Goal: Check status: Check status

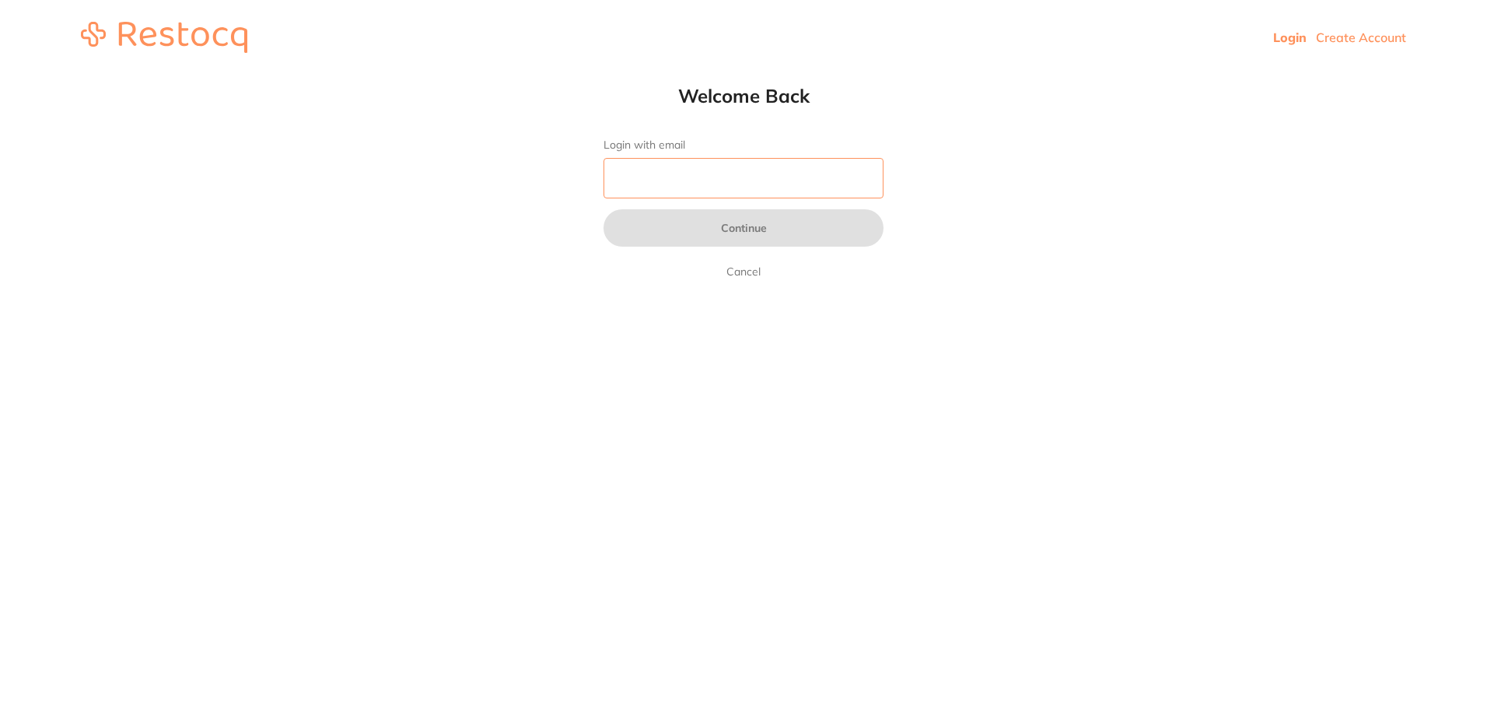
click at [695, 163] on input "Login with email" at bounding box center [744, 178] width 280 height 40
type input "N"
type input "I"
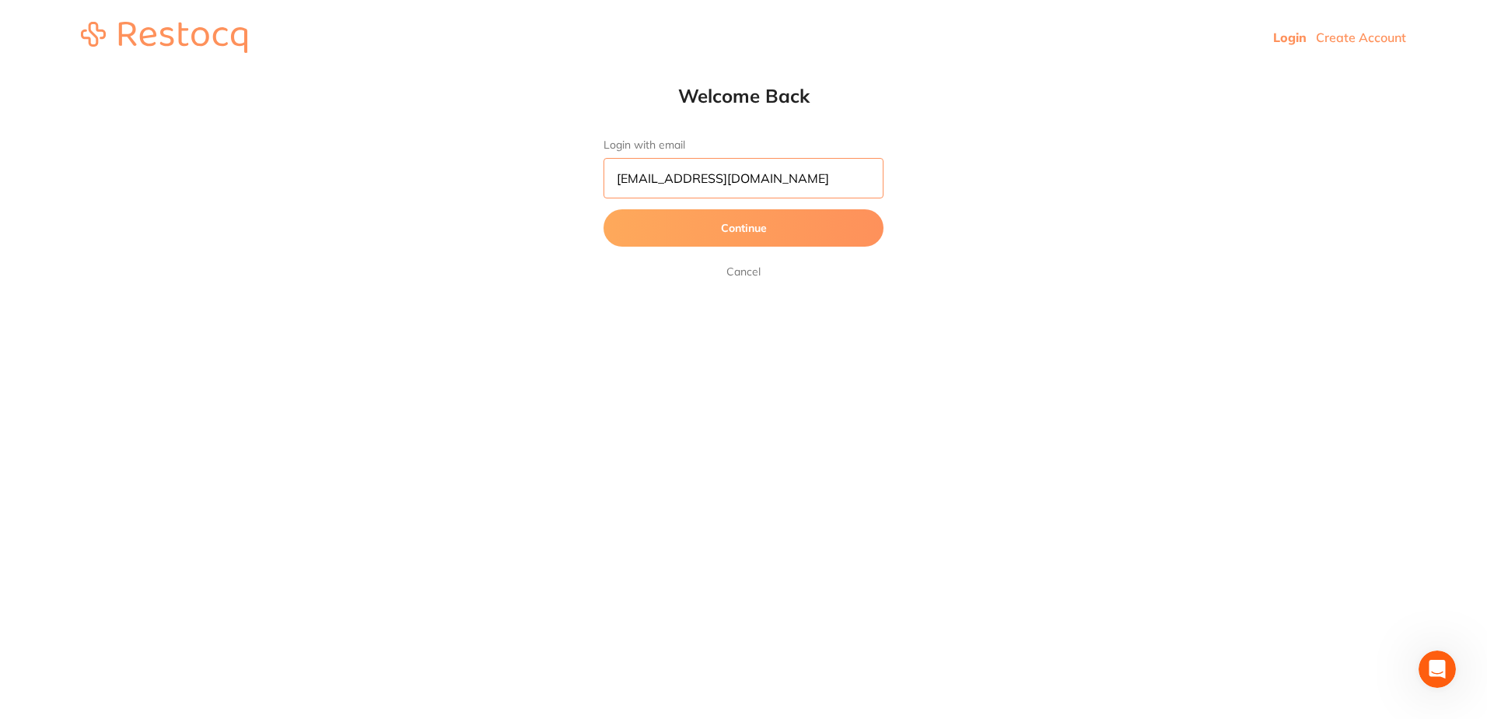
type input "[EMAIL_ADDRESS][DOMAIN_NAME]"
click at [604, 209] on button "Continue" at bounding box center [744, 227] width 280 height 37
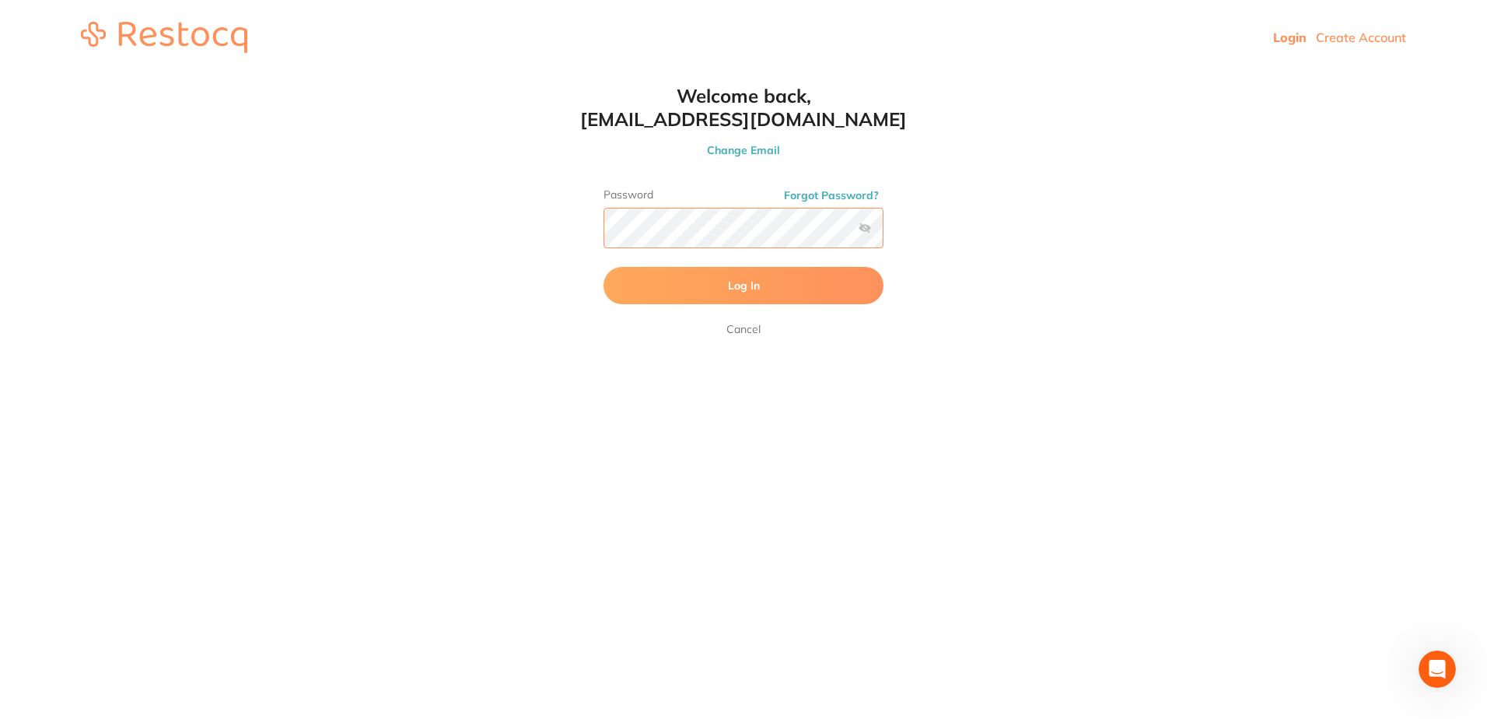
click at [604, 267] on button "Log In" at bounding box center [744, 285] width 280 height 37
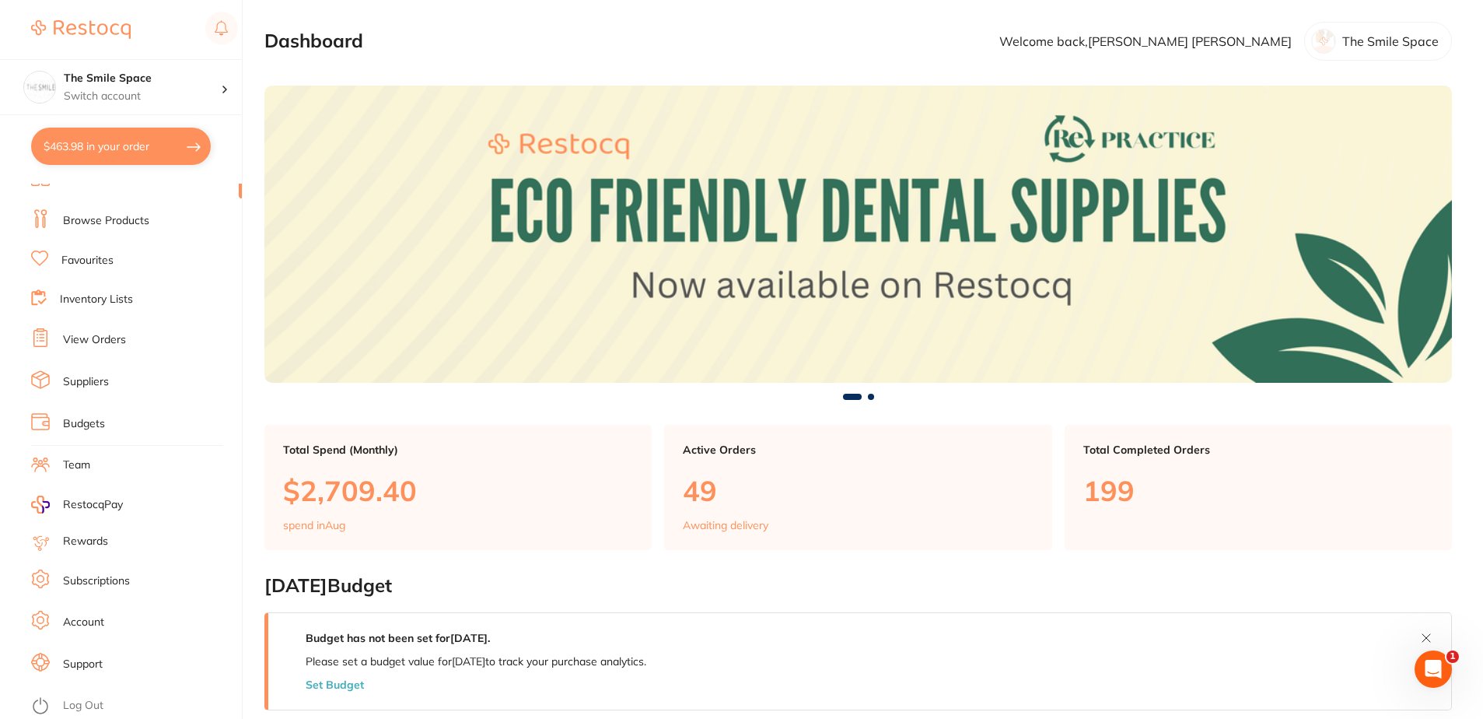
click at [169, 338] on li "View Orders" at bounding box center [136, 339] width 211 height 23
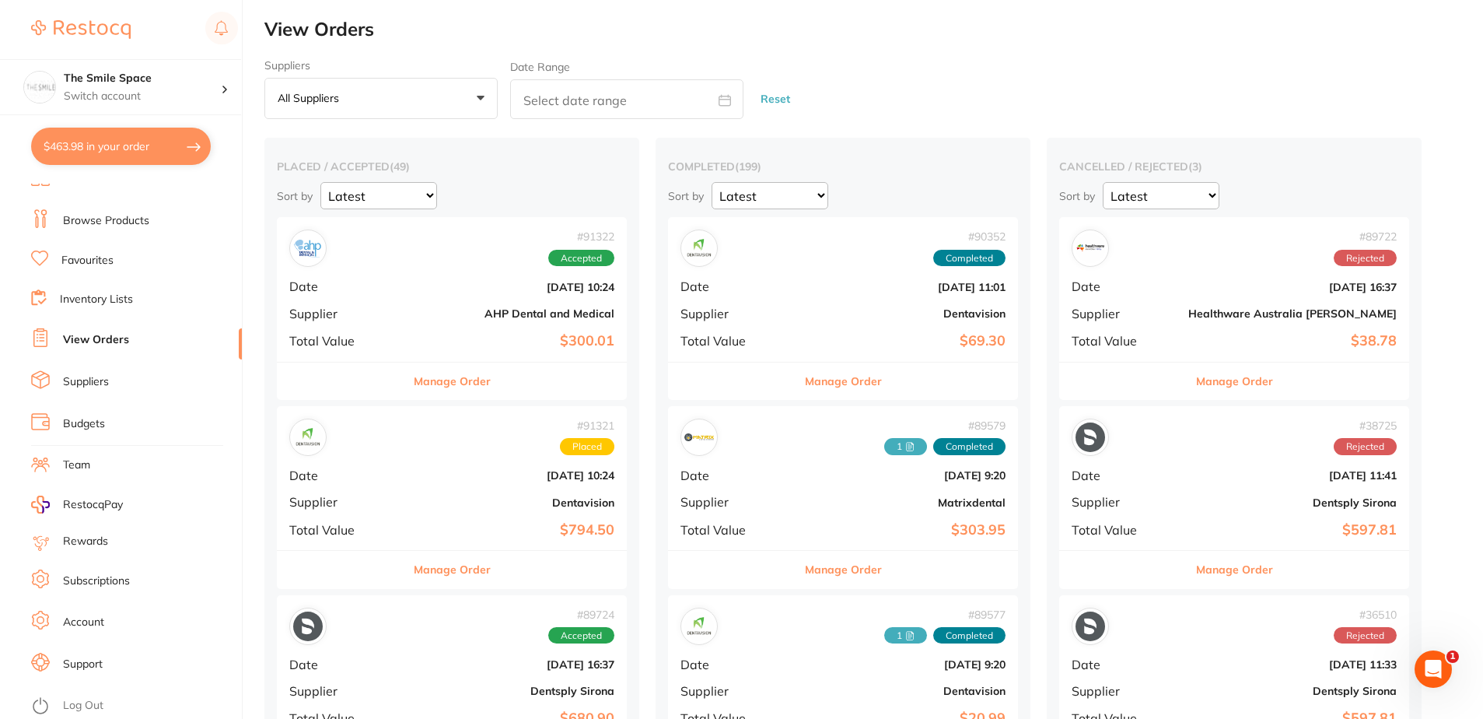
click at [487, 389] on div "Manage Order" at bounding box center [452, 381] width 350 height 38
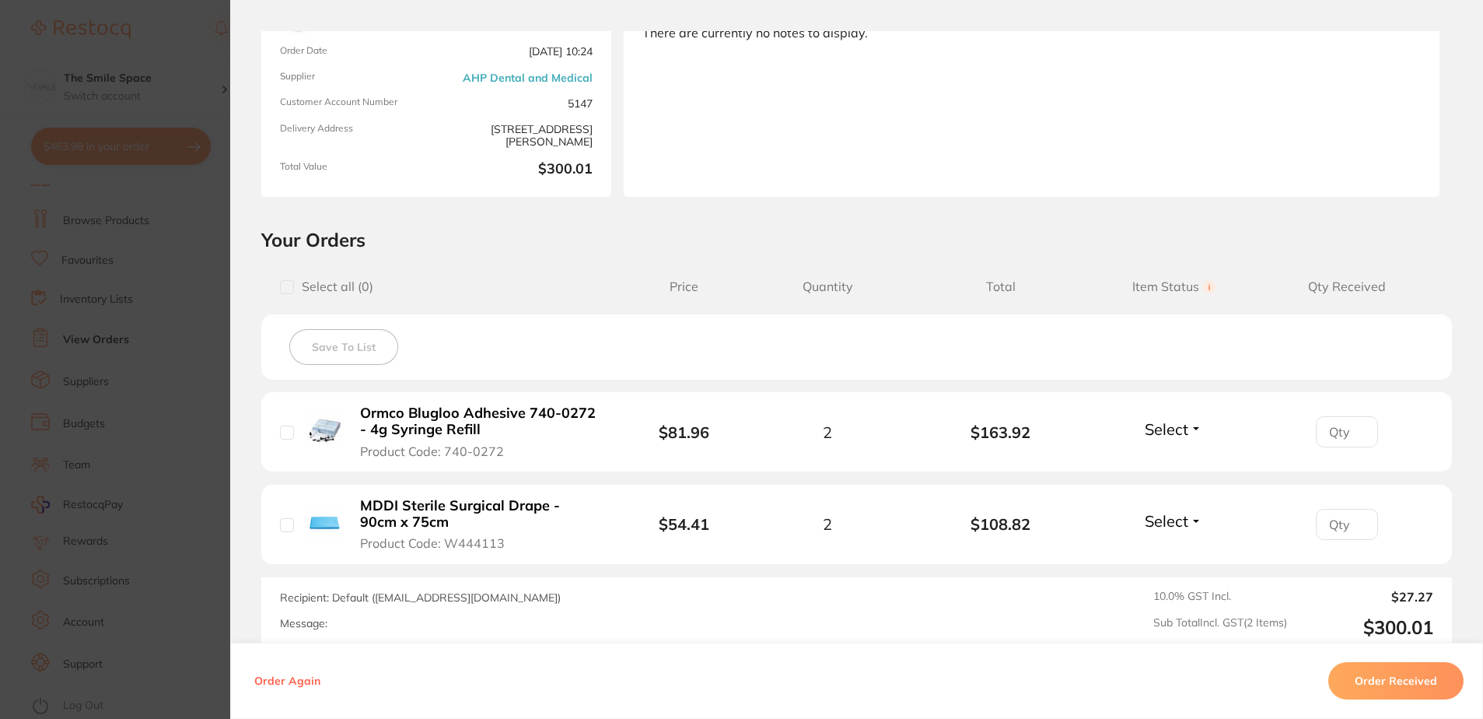
scroll to position [156, 0]
click at [1358, 425] on input "1" at bounding box center [1347, 430] width 62 height 31
type input "2"
click at [1358, 425] on input "2" at bounding box center [1347, 430] width 62 height 31
click at [1357, 520] on input "1" at bounding box center [1347, 522] width 62 height 31
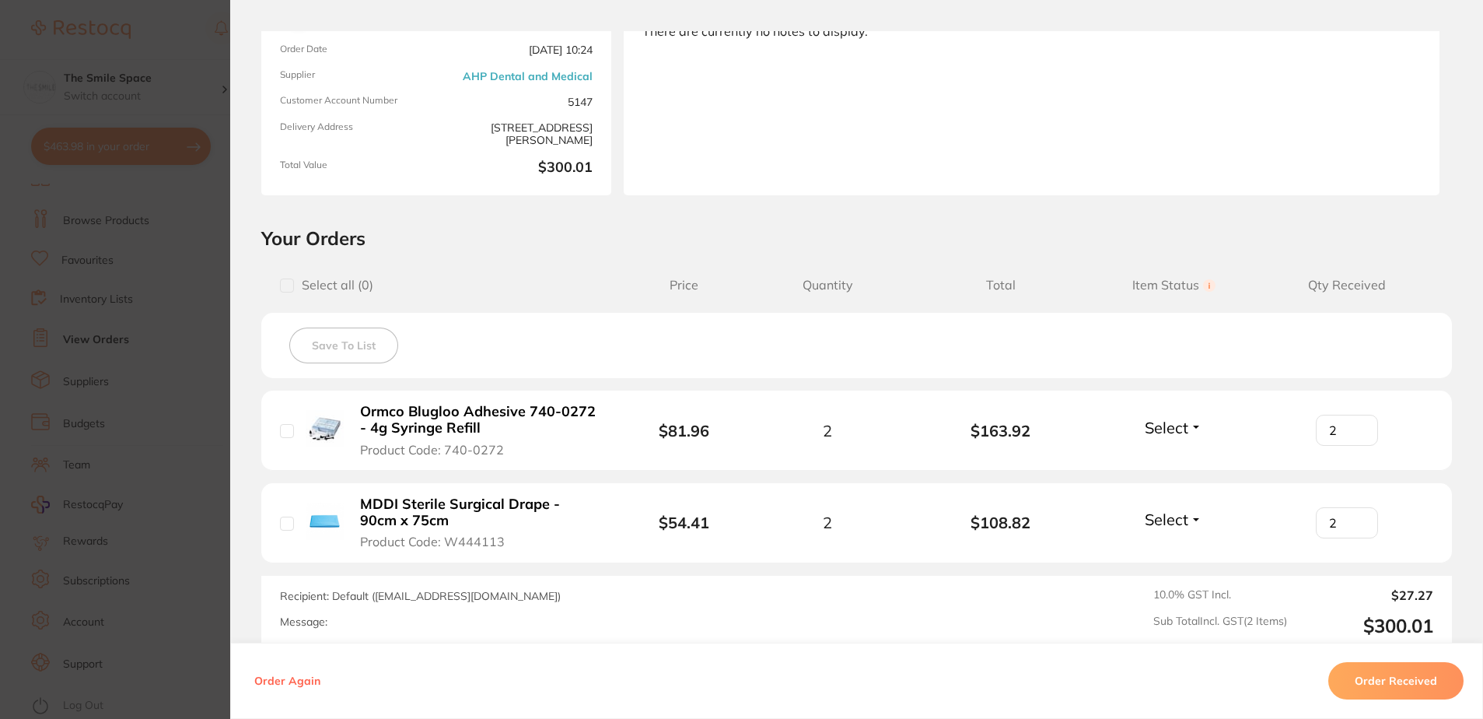
type input "2"
click at [1357, 520] on input "2" at bounding box center [1347, 522] width 62 height 31
click at [1163, 426] on span "Select" at bounding box center [1167, 427] width 44 height 19
click at [1183, 475] on button "Back Order" at bounding box center [1173, 484] width 47 height 23
click at [1181, 431] on span "Back Order" at bounding box center [1167, 427] width 80 height 19
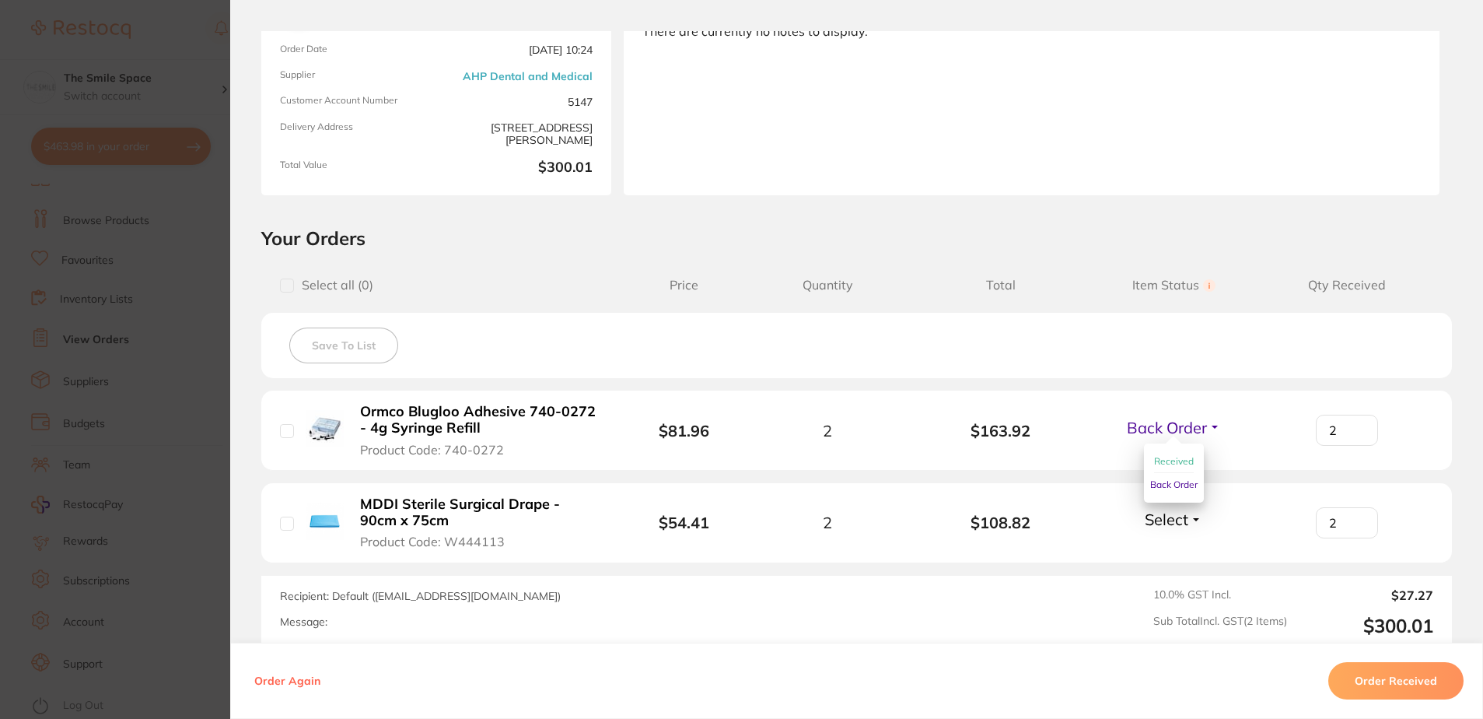
click at [1174, 464] on span "Received" at bounding box center [1174, 461] width 40 height 12
click at [1171, 519] on span "Select" at bounding box center [1167, 519] width 44 height 19
click at [1179, 517] on span "Select" at bounding box center [1167, 519] width 44 height 19
click at [1175, 551] on span "Received" at bounding box center [1174, 553] width 40 height 12
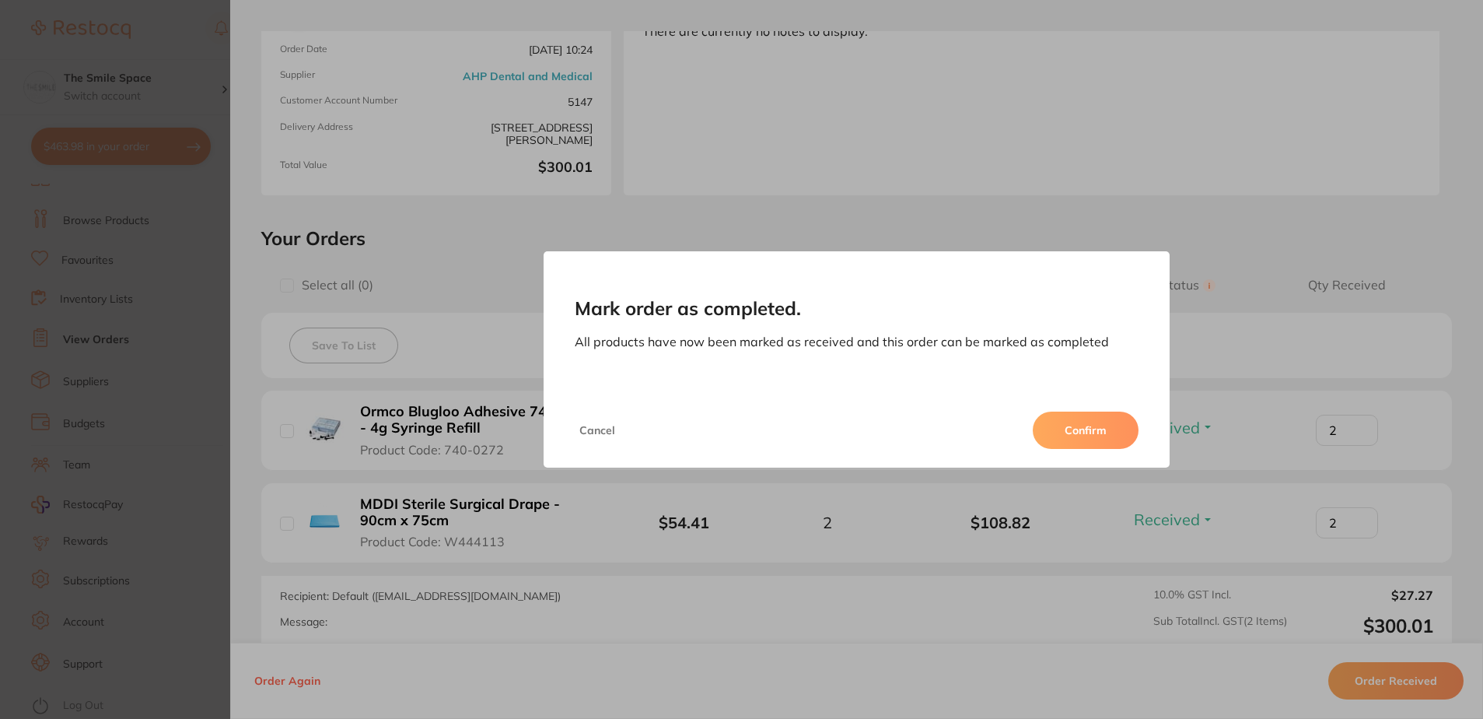
click at [1070, 429] on button "Confirm" at bounding box center [1086, 429] width 106 height 37
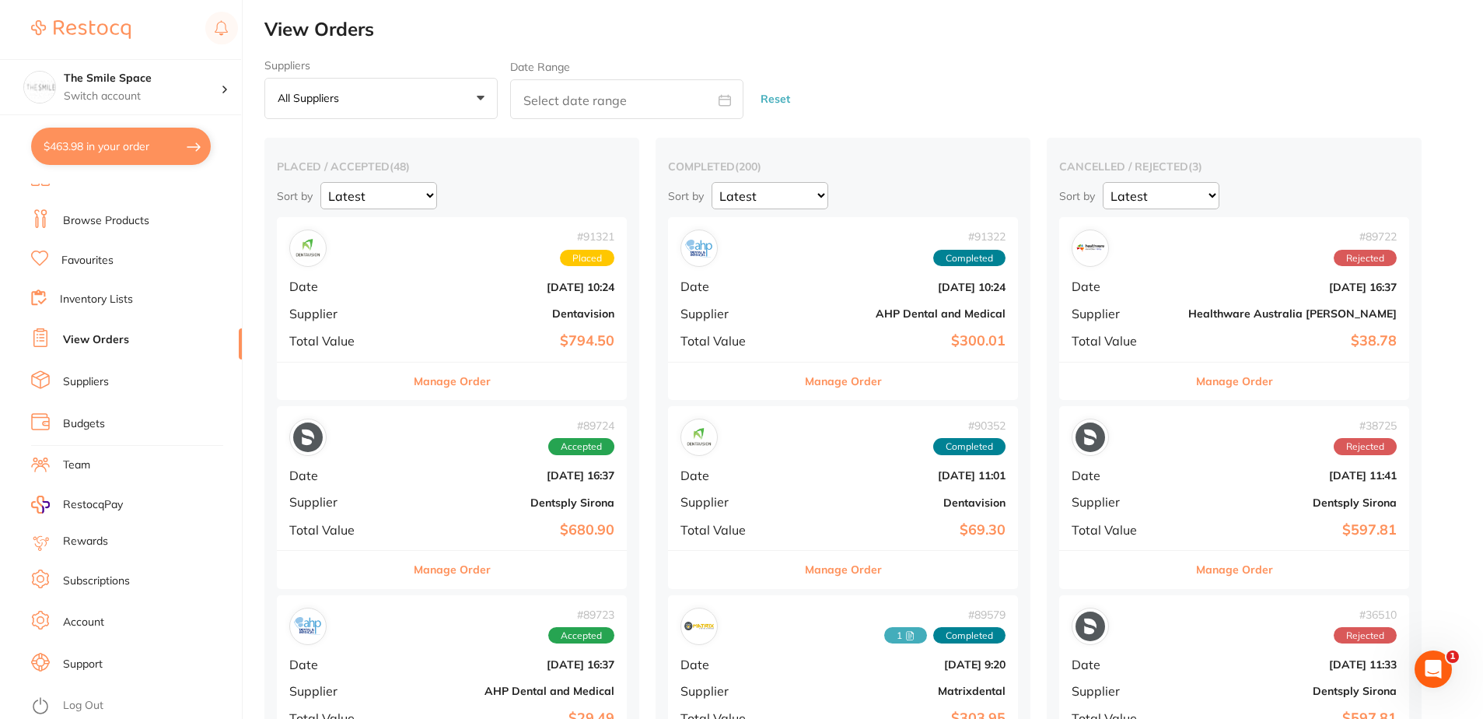
click at [485, 387] on button "Manage Order" at bounding box center [452, 380] width 77 height 37
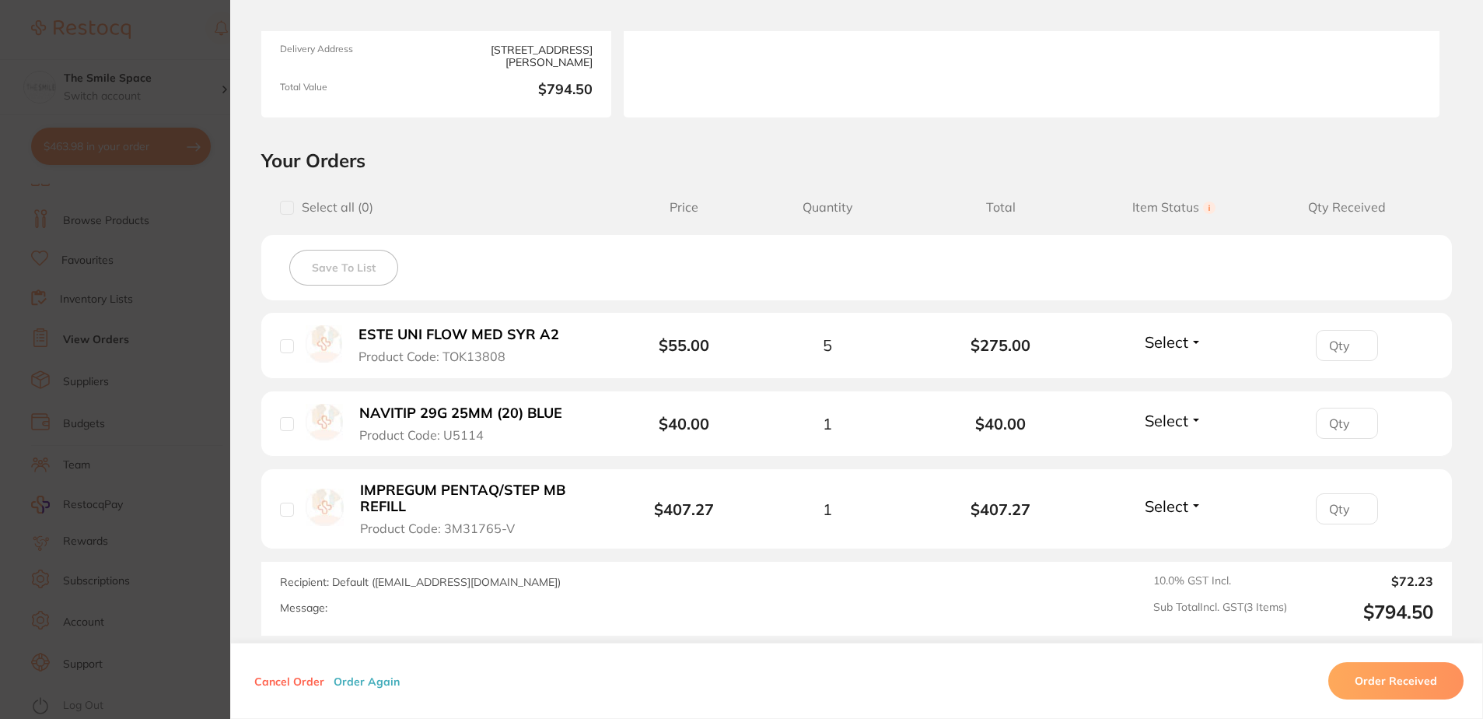
click at [212, 373] on section "Order ID: Restocq- 91321 Order Information Placed Order Order Date [DATE] 10:24…" at bounding box center [741, 359] width 1483 height 719
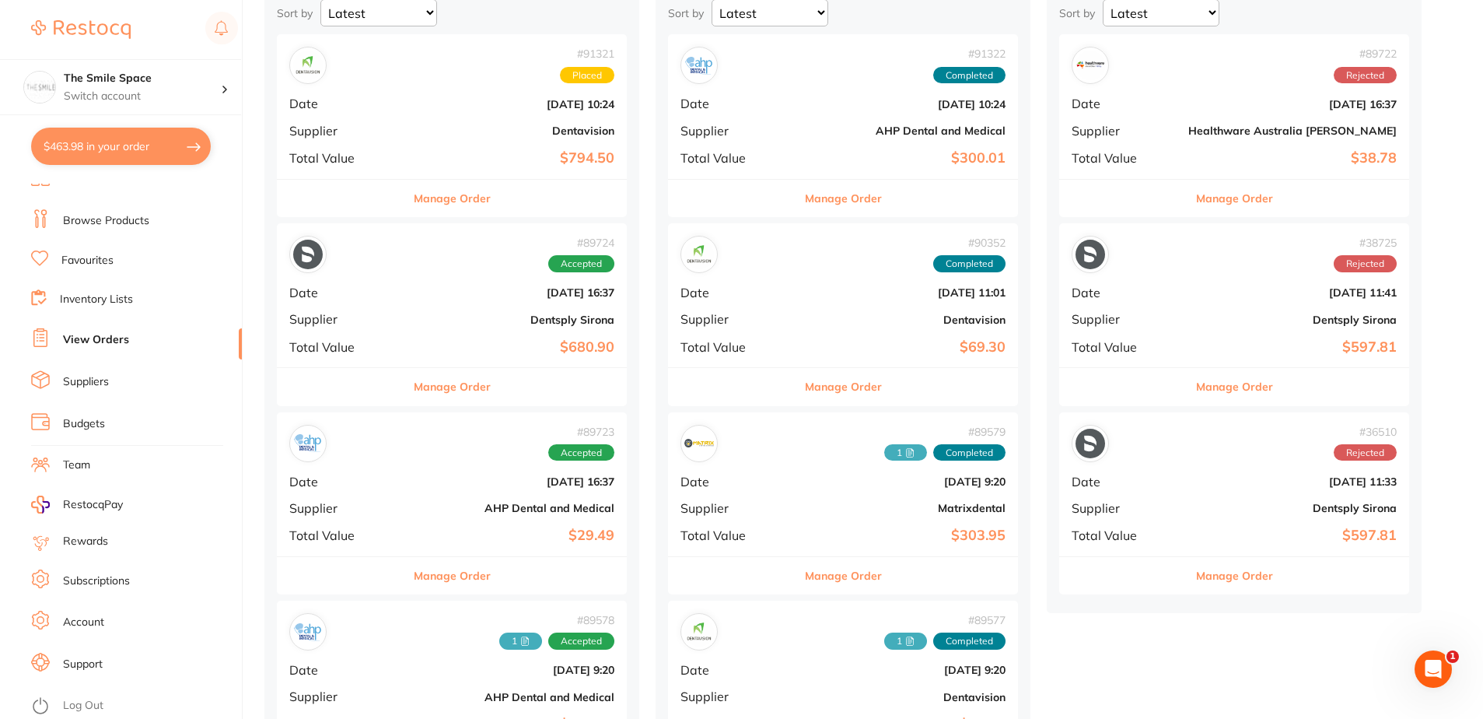
scroll to position [233, 0]
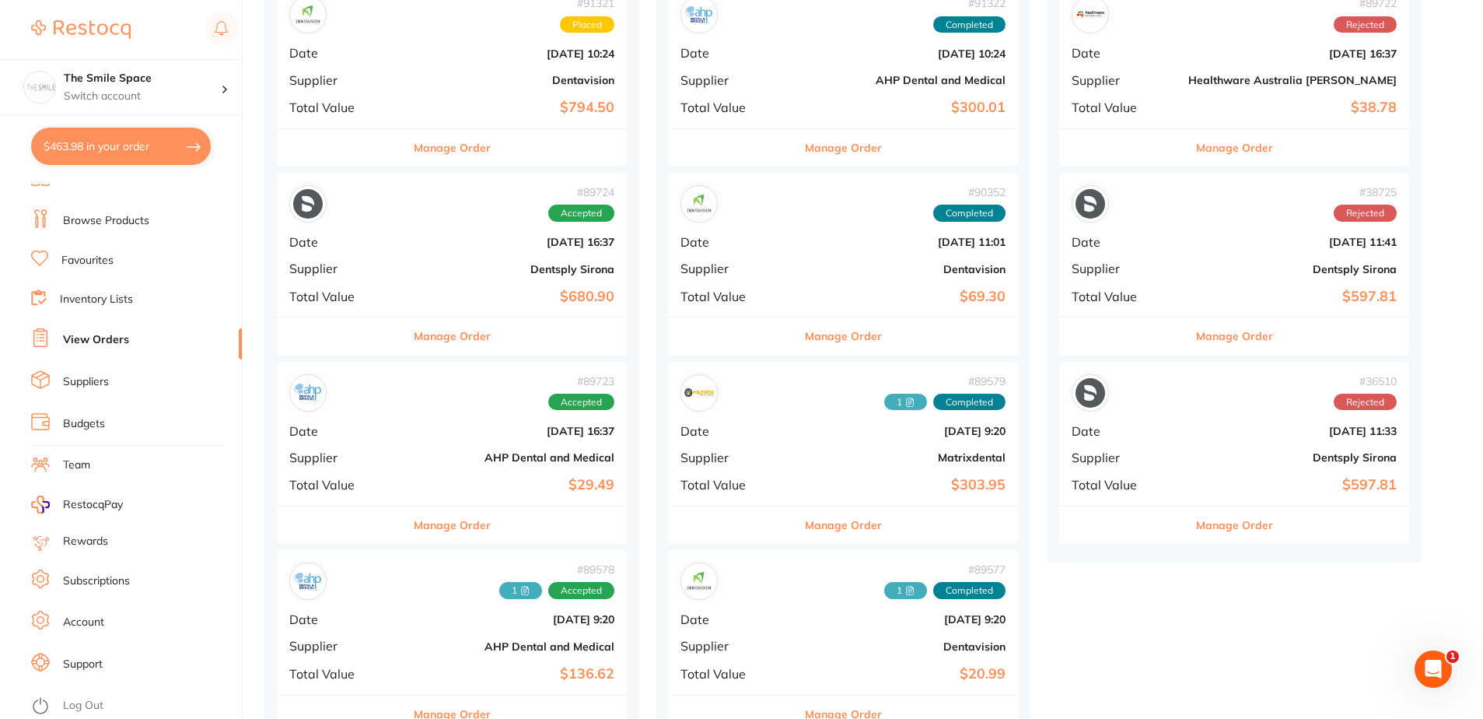
click at [435, 336] on button "Manage Order" at bounding box center [452, 335] width 77 height 37
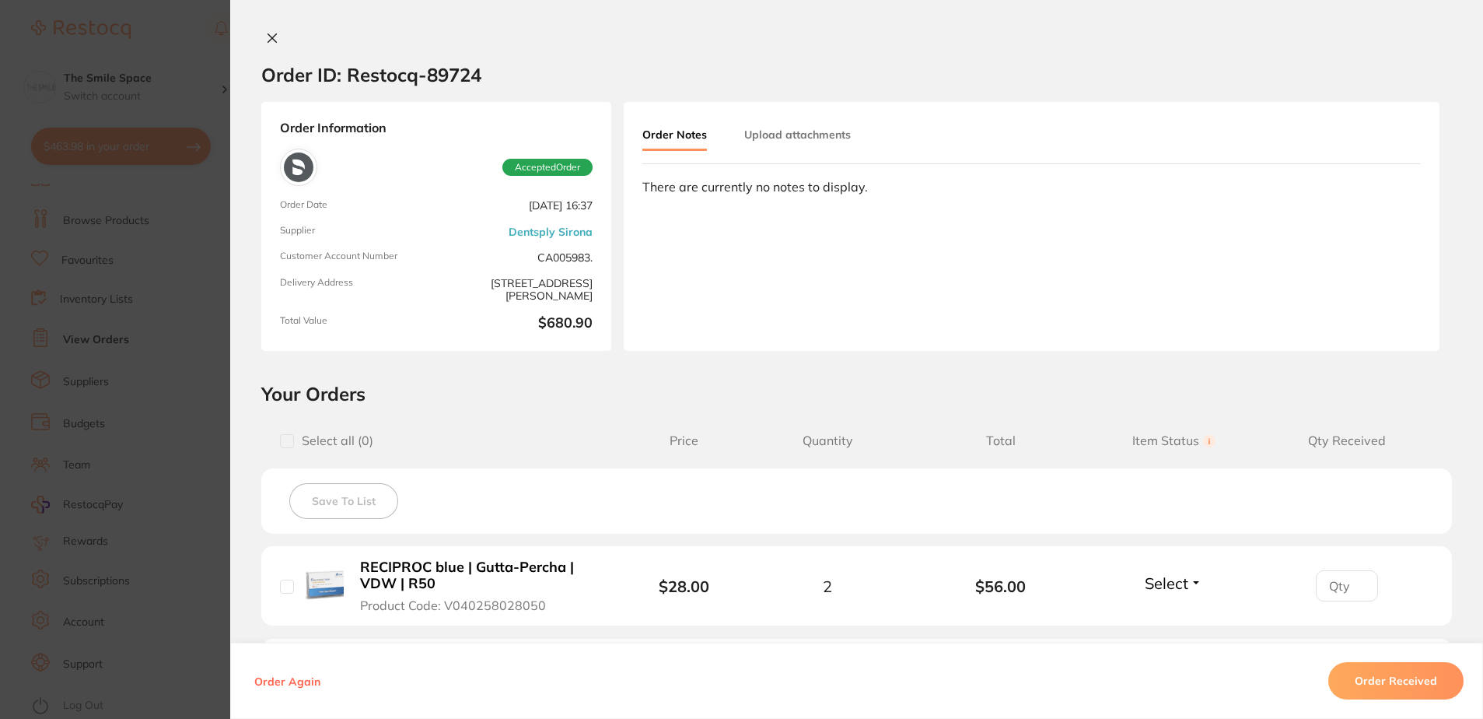
click at [148, 364] on section "Order ID: Restocq- 89724 Order Information Accepted Order Order Date [DATE] 16:…" at bounding box center [741, 359] width 1483 height 719
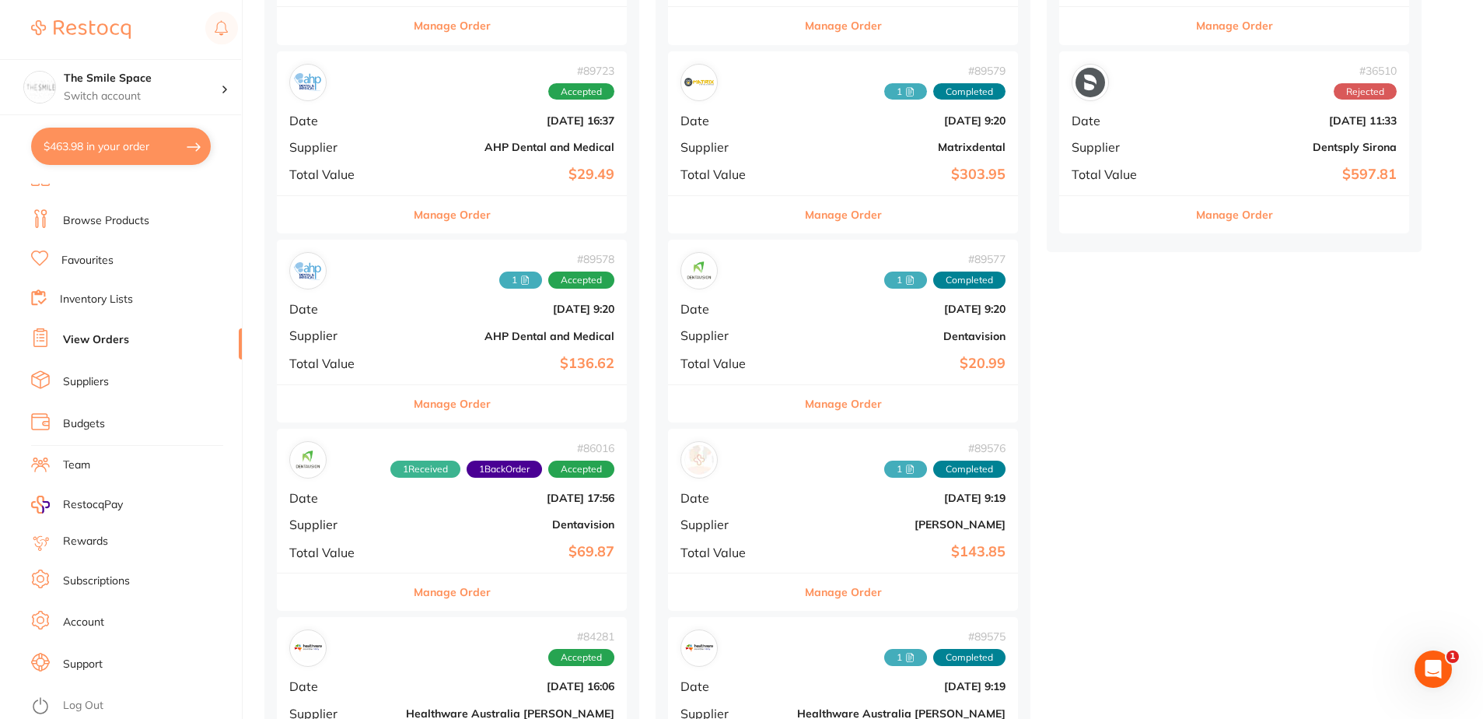
scroll to position [545, 0]
